Goal: Task Accomplishment & Management: Use online tool/utility

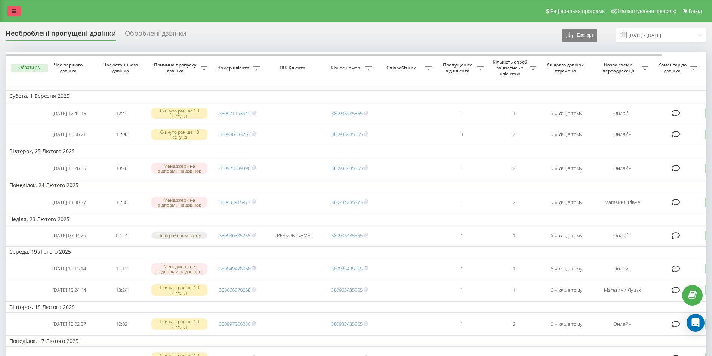
click at [13, 8] on link at bounding box center [13, 11] width 13 height 10
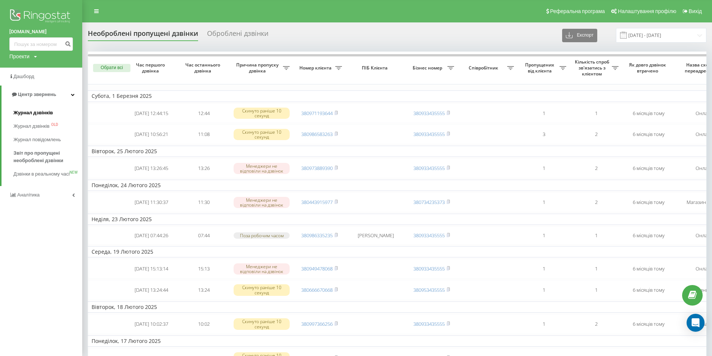
click at [27, 114] on span "Журнал дзвінків" at bounding box center [33, 112] width 40 height 7
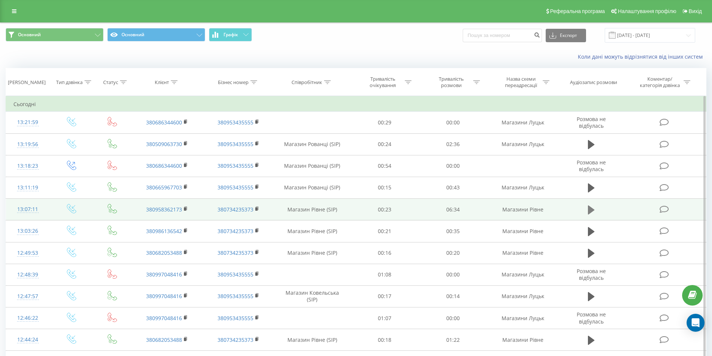
click at [591, 207] on icon at bounding box center [591, 210] width 7 height 10
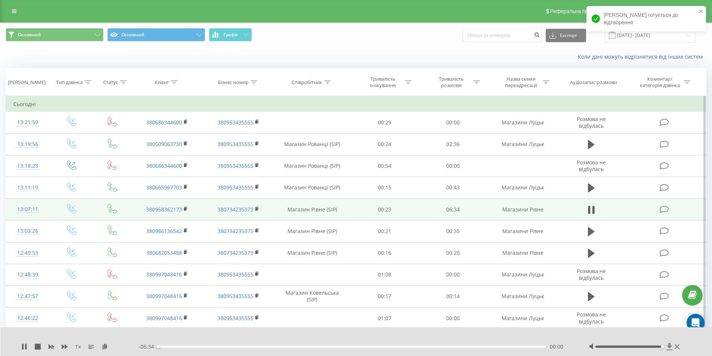
drag, startPoint x: 630, startPoint y: 346, endPoint x: 670, endPoint y: 346, distance: 40.3
click at [670, 346] on div at bounding box center [635, 346] width 93 height 7
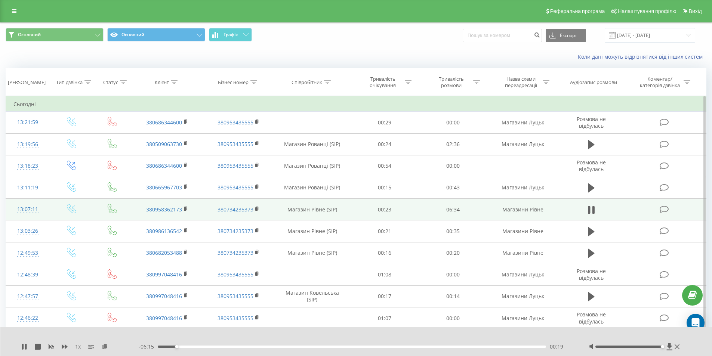
click at [518, 335] on div at bounding box center [351, 337] width 528 height 8
click at [23, 345] on icon at bounding box center [22, 347] width 1 height 6
click at [185, 208] on rect at bounding box center [185, 208] width 2 height 3
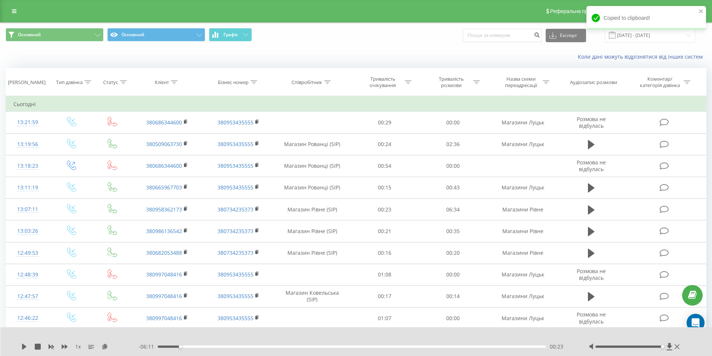
click at [196, 53] on div "Коли дані можуть відрізнятися вiд інших систем" at bounding box center [355, 57] width 711 height 18
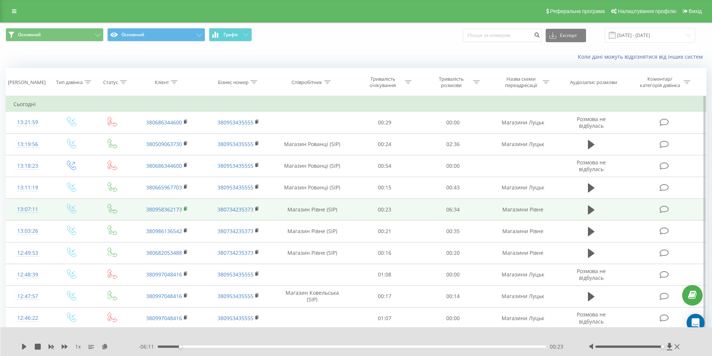
click at [185, 208] on rect at bounding box center [185, 208] width 2 height 3
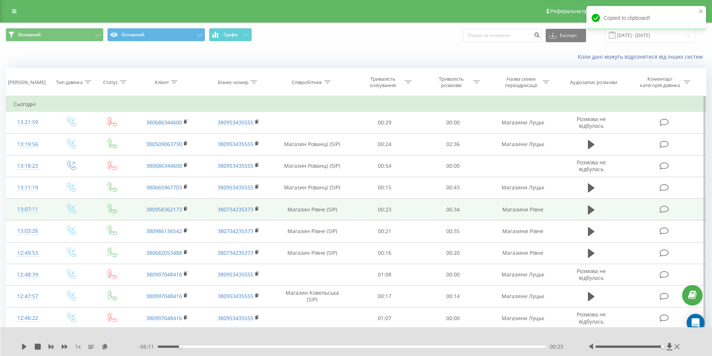
click at [274, 209] on td "Магазин Рівне (SIP)" at bounding box center [312, 210] width 77 height 22
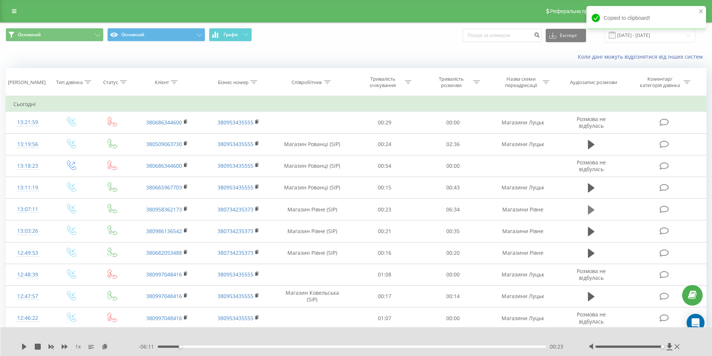
click at [589, 210] on icon at bounding box center [591, 209] width 7 height 9
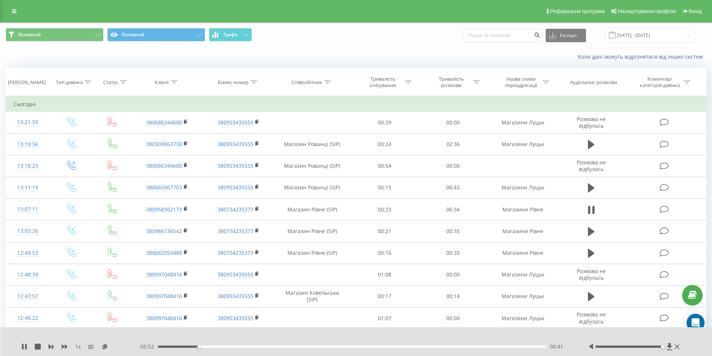
click at [247, 348] on div "- 05:52 00:41 00:41" at bounding box center [354, 346] width 431 height 7
click at [248, 347] on div "00:42" at bounding box center [352, 347] width 389 height 2
click at [265, 345] on div "- 04:58 01:36 01:36" at bounding box center [354, 346] width 431 height 7
click at [271, 347] on div "01:36" at bounding box center [352, 347] width 389 height 2
click at [22, 349] on icon at bounding box center [24, 347] width 6 height 6
